Goal: Contribute content: Contribute content

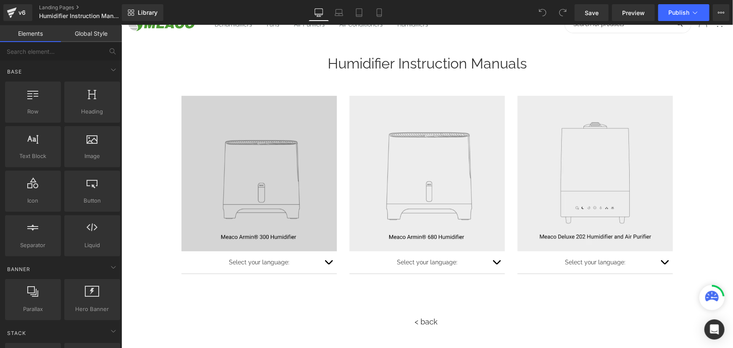
scroll to position [76, 0]
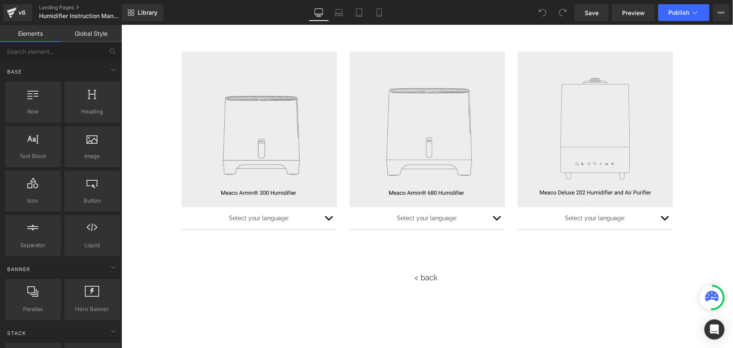
click at [326, 215] on button "button" at bounding box center [327, 218] width 17 height 22
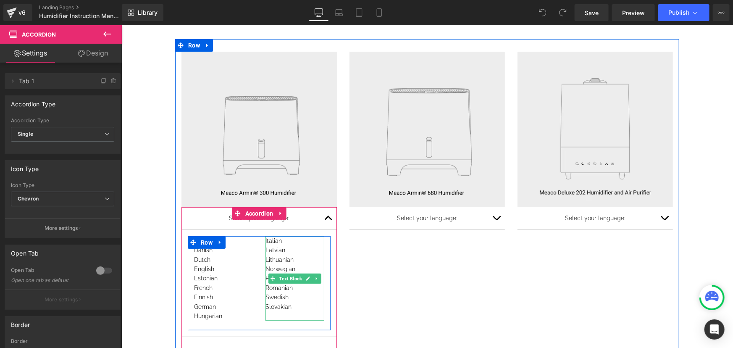
click at [304, 289] on div "Romanian" at bounding box center [294, 287] width 59 height 9
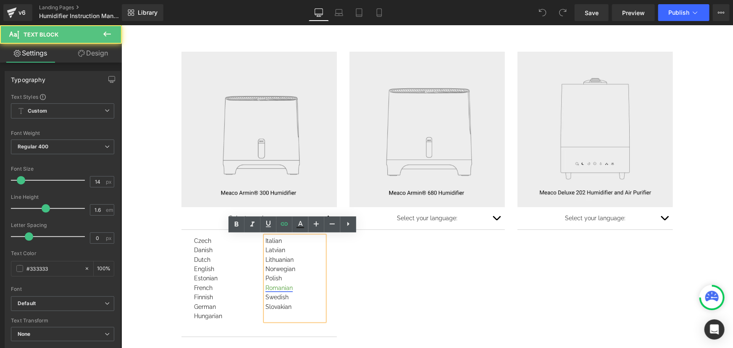
click at [287, 285] on link "Romanian" at bounding box center [278, 287] width 27 height 7
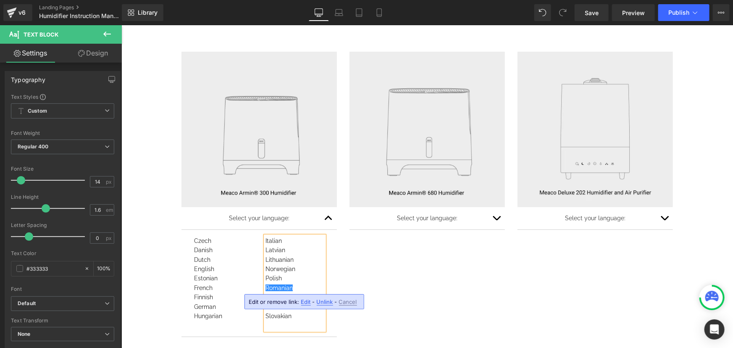
click at [512, 311] on div "Image Select your language: Text Block Czech Danish Dutch English Estonian Fren…" at bounding box center [427, 196] width 504 height 314
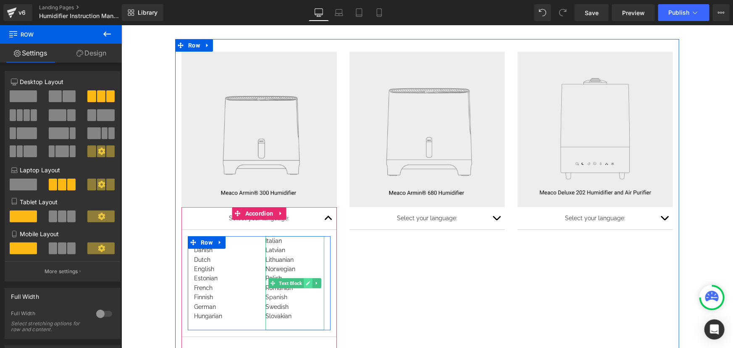
click at [306, 283] on icon at bounding box center [308, 282] width 4 height 4
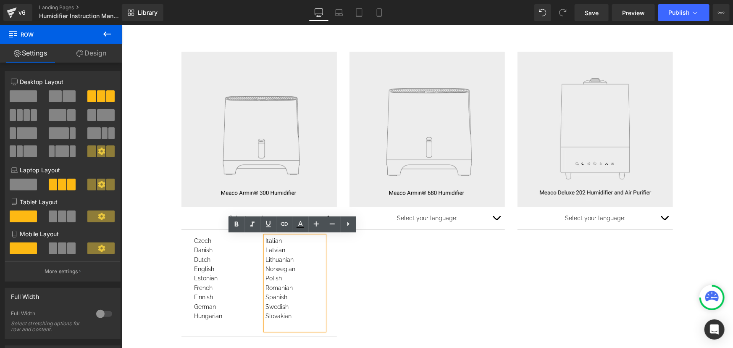
click at [273, 294] on div "Spanish" at bounding box center [294, 296] width 59 height 9
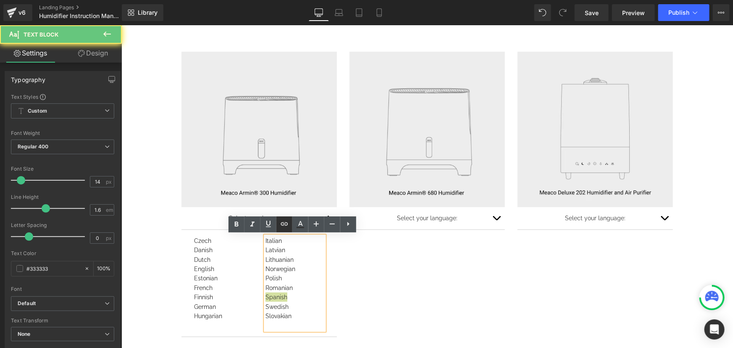
click at [280, 227] on icon at bounding box center [284, 224] width 10 height 10
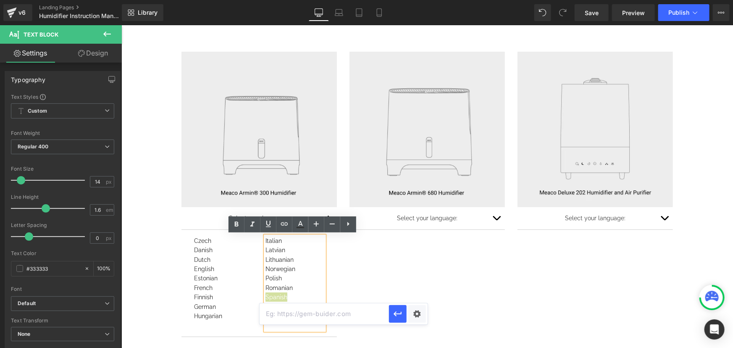
click at [346, 309] on input "text" at bounding box center [323, 313] width 129 height 21
paste input "[URL][DOMAIN_NAME]"
type input "[URL][DOMAIN_NAME]"
click at [394, 316] on icon "button" at bounding box center [398, 314] width 10 height 10
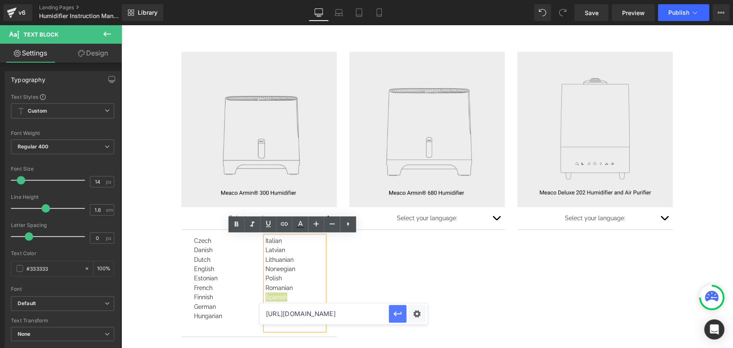
scroll to position [0, 0]
click at [496, 215] on button "button" at bounding box center [495, 218] width 17 height 22
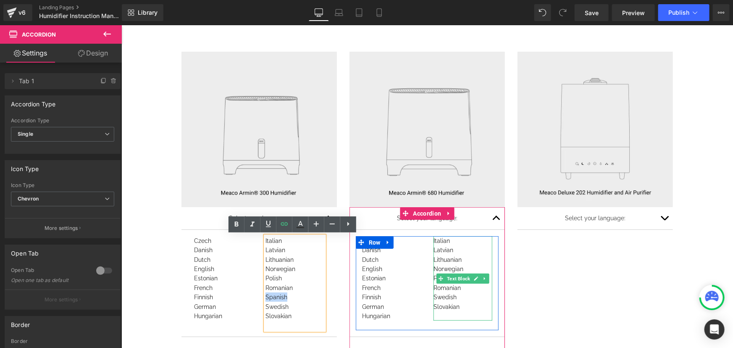
click at [467, 289] on div "Romanian" at bounding box center [462, 287] width 59 height 9
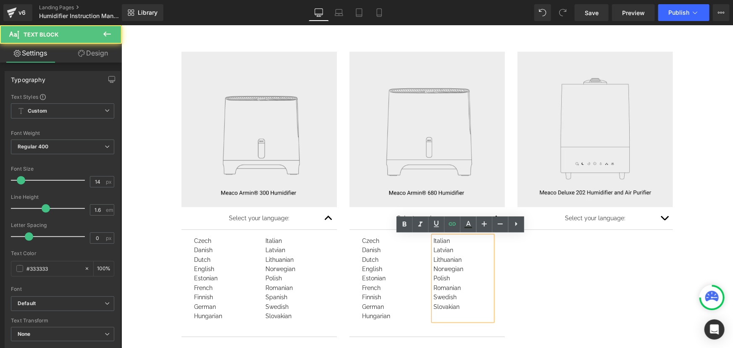
click at [462, 287] on div "Romanian" at bounding box center [462, 287] width 59 height 9
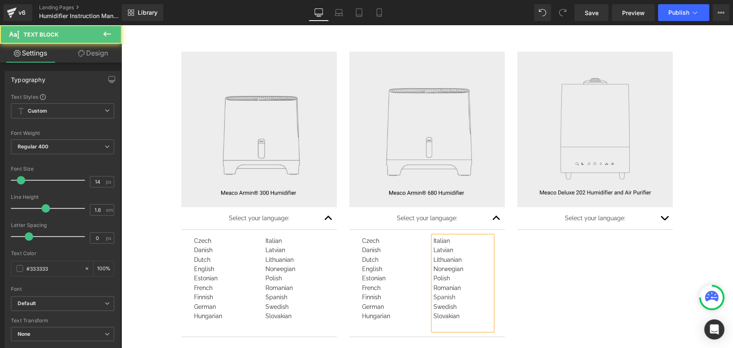
click at [438, 294] on div "Romanian Spanish" at bounding box center [462, 292] width 59 height 19
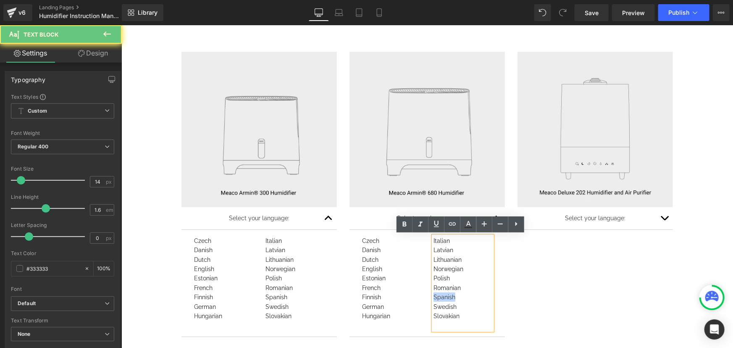
click at [438, 294] on div "Romanian Spanish" at bounding box center [462, 292] width 59 height 19
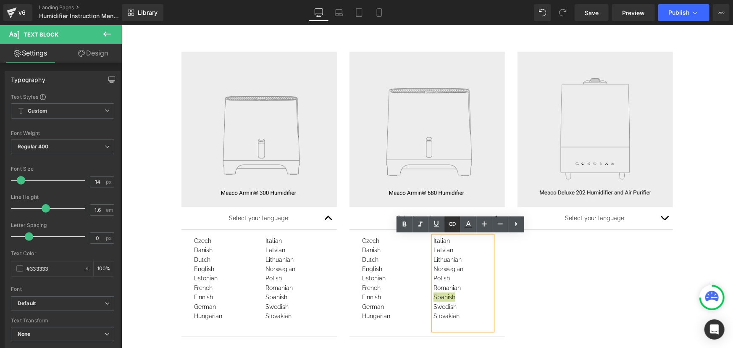
click at [458, 223] on link at bounding box center [452, 224] width 16 height 16
click at [496, 325] on input "text" at bounding box center [491, 323] width 129 height 21
paste input "[URL][DOMAIN_NAME]"
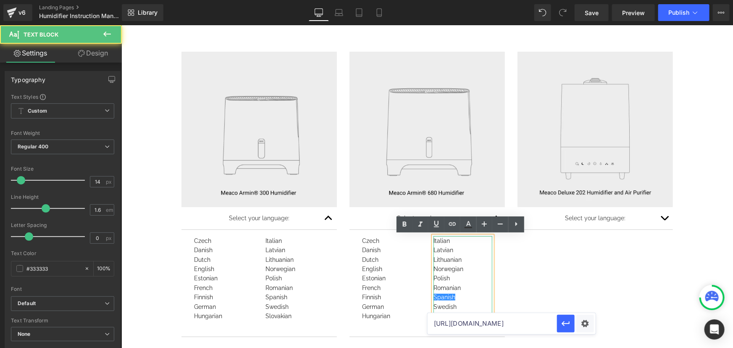
click at [479, 283] on div "Romanian Spanish" at bounding box center [462, 292] width 59 height 19
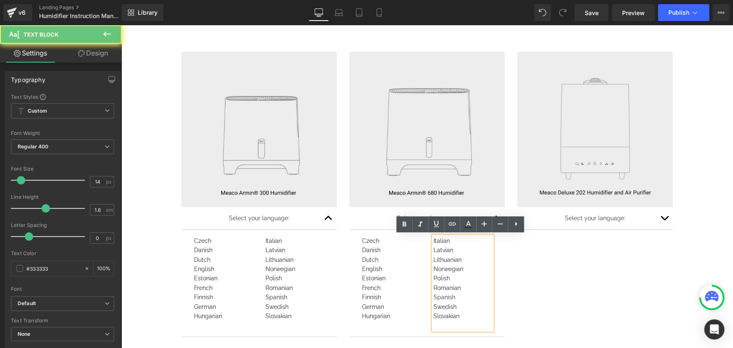
click at [437, 295] on div "Romanian Spanish" at bounding box center [462, 292] width 59 height 19
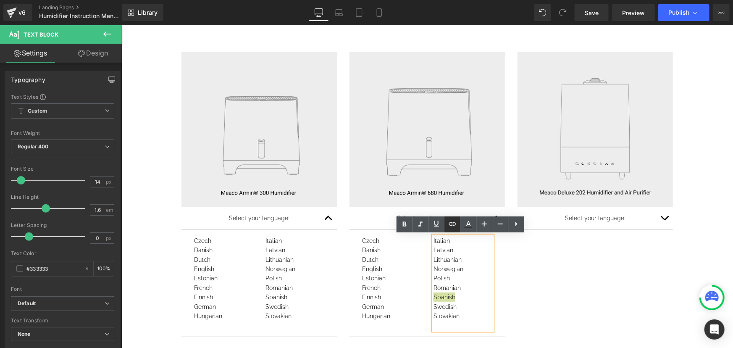
click at [450, 225] on icon at bounding box center [451, 223] width 7 height 3
click at [479, 322] on input "text" at bounding box center [491, 323] width 129 height 21
paste input "[URL][DOMAIN_NAME]"
type input "[URL][DOMAIN_NAME]"
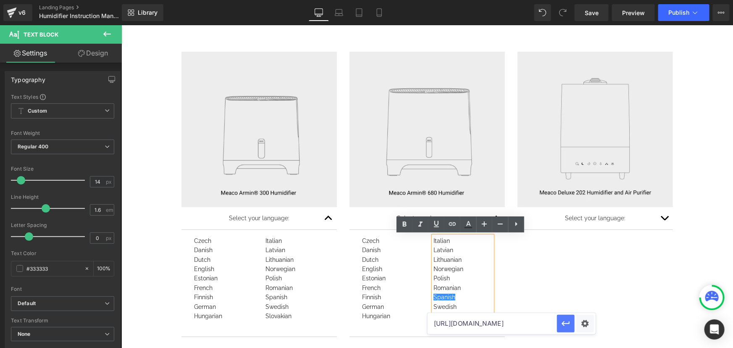
click at [563, 325] on icon "button" at bounding box center [565, 323] width 8 height 5
click at [581, 277] on div "Image Select your language: Text Block Czech Danish Dutch English Estonian Fren…" at bounding box center [427, 196] width 504 height 314
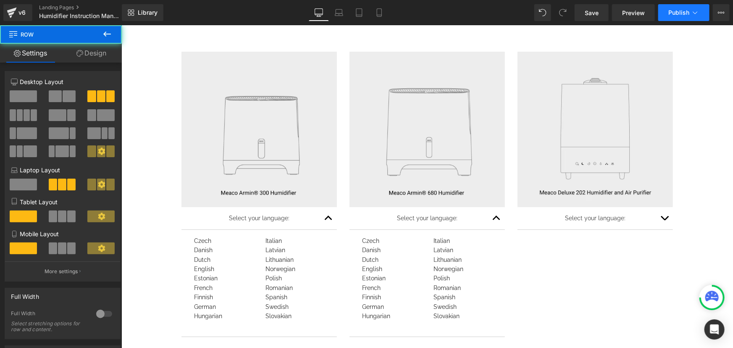
click at [685, 13] on span "Publish" at bounding box center [678, 12] width 21 height 7
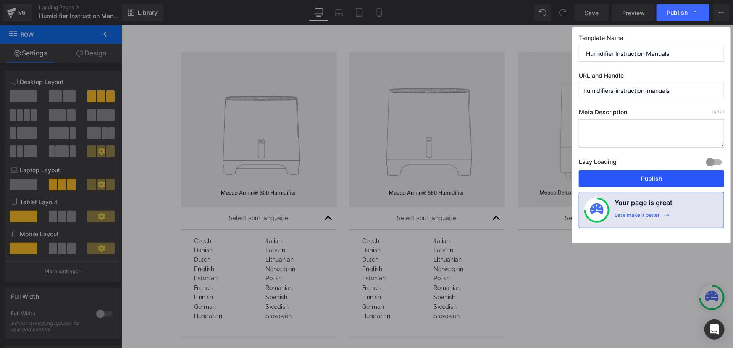
click at [632, 176] on button "Publish" at bounding box center [651, 178] width 145 height 17
